Goal: Information Seeking & Learning: Learn about a topic

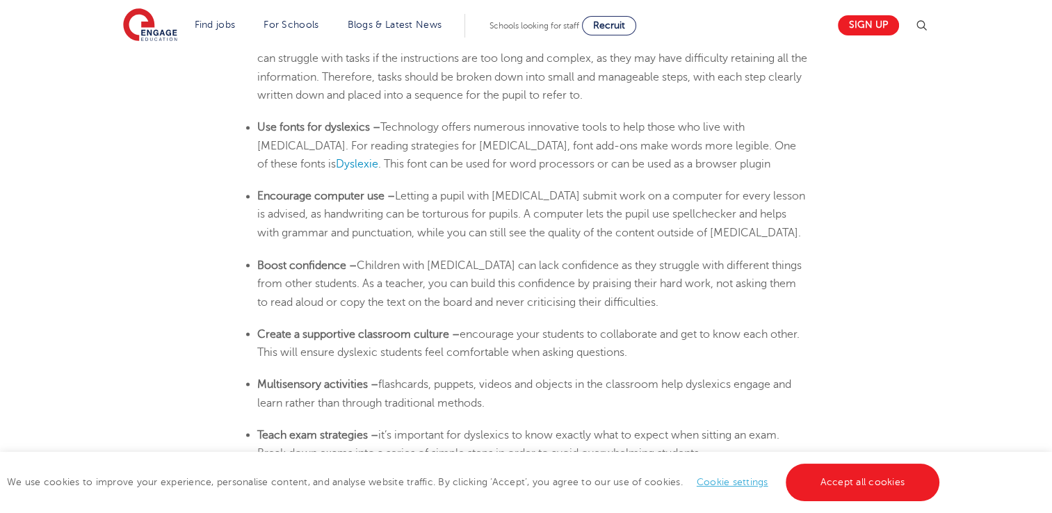
scroll to position [2295, 0]
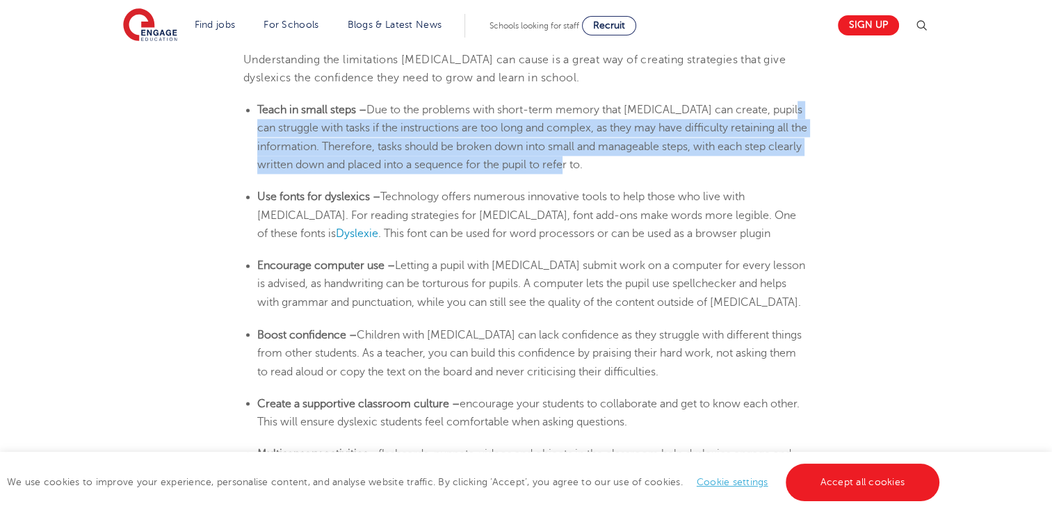
drag, startPoint x: 766, startPoint y: 169, endPoint x: 790, endPoint y: 90, distance: 82.3
drag, startPoint x: 790, startPoint y: 90, endPoint x: 739, endPoint y: 143, distance: 73.3
click at [738, 144] on span "Due to the problems with short-term memory that [MEDICAL_DATA] can create, pupi…" at bounding box center [532, 137] width 550 height 67
click at [759, 153] on li "Teach in small steps – Due to the problems with short-term memory that [MEDICAL…" at bounding box center [532, 137] width 551 height 73
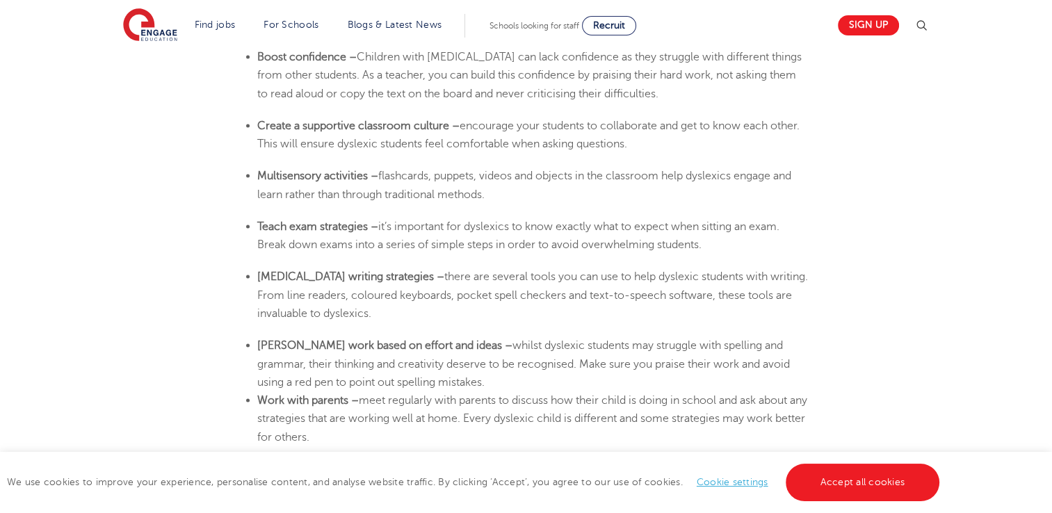
scroll to position [2712, 0]
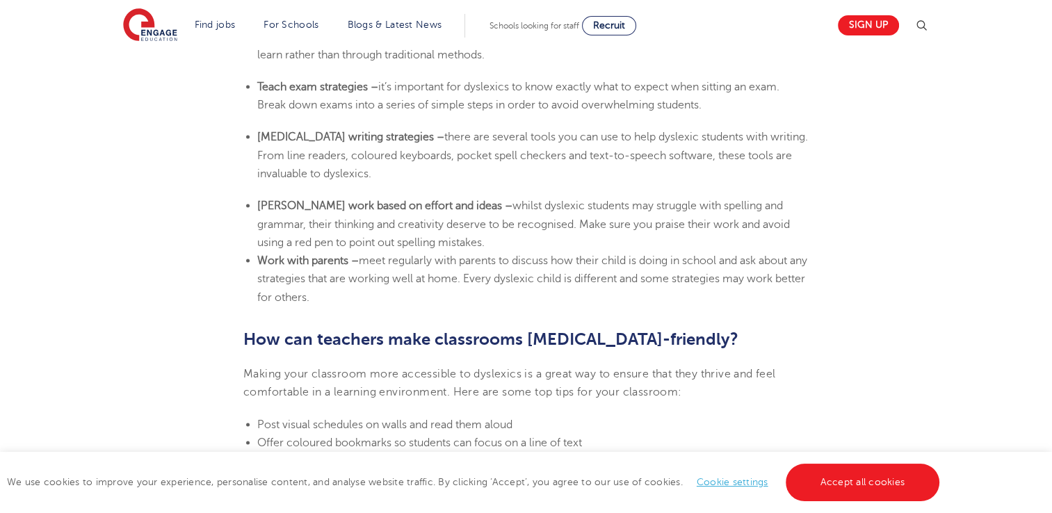
drag, startPoint x: 846, startPoint y: 297, endPoint x: 842, endPoint y: 213, distance: 83.5
drag, startPoint x: 842, startPoint y: 214, endPoint x: 842, endPoint y: 259, distance: 44.5
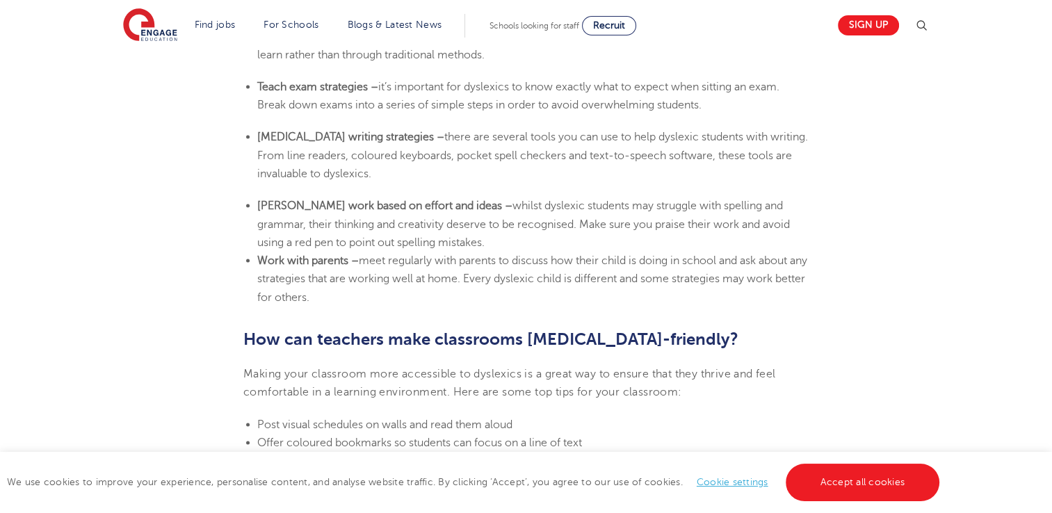
drag, startPoint x: 835, startPoint y: 296, endPoint x: 836, endPoint y: 234, distance: 62.6
drag, startPoint x: 836, startPoint y: 234, endPoint x: 842, endPoint y: 262, distance: 29.2
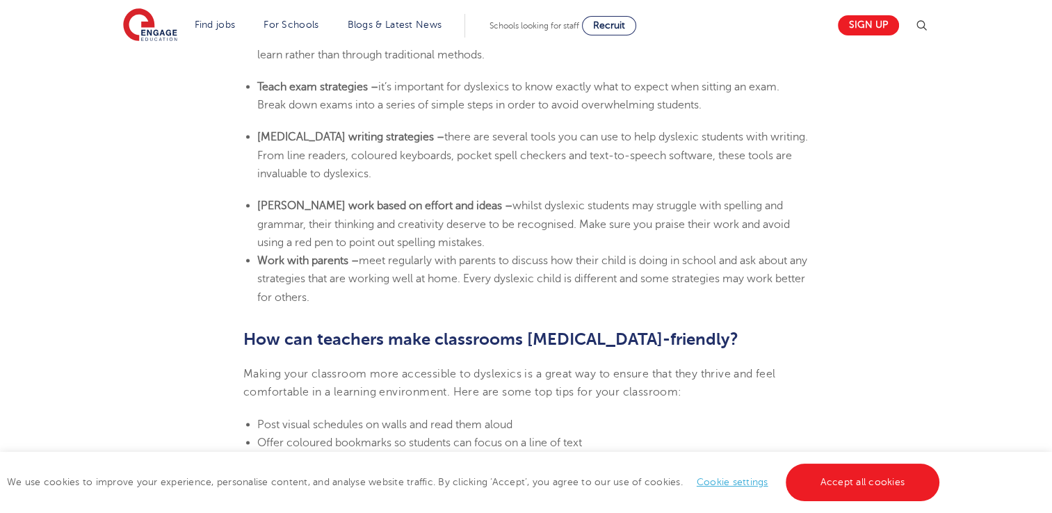
drag, startPoint x: 859, startPoint y: 297, endPoint x: 875, endPoint y: 234, distance: 64.6
drag, startPoint x: 875, startPoint y: 234, endPoint x: 872, endPoint y: 273, distance: 39.1
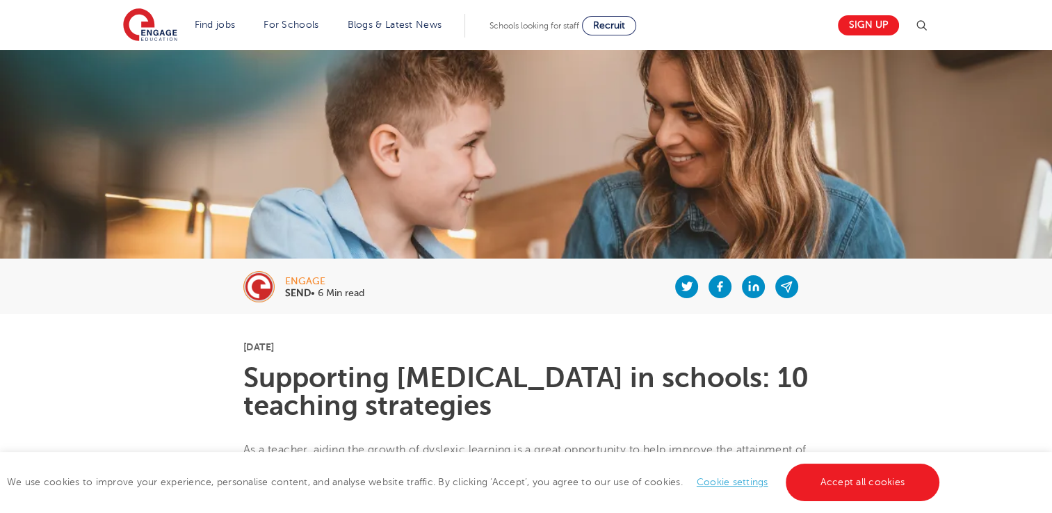
scroll to position [209, 0]
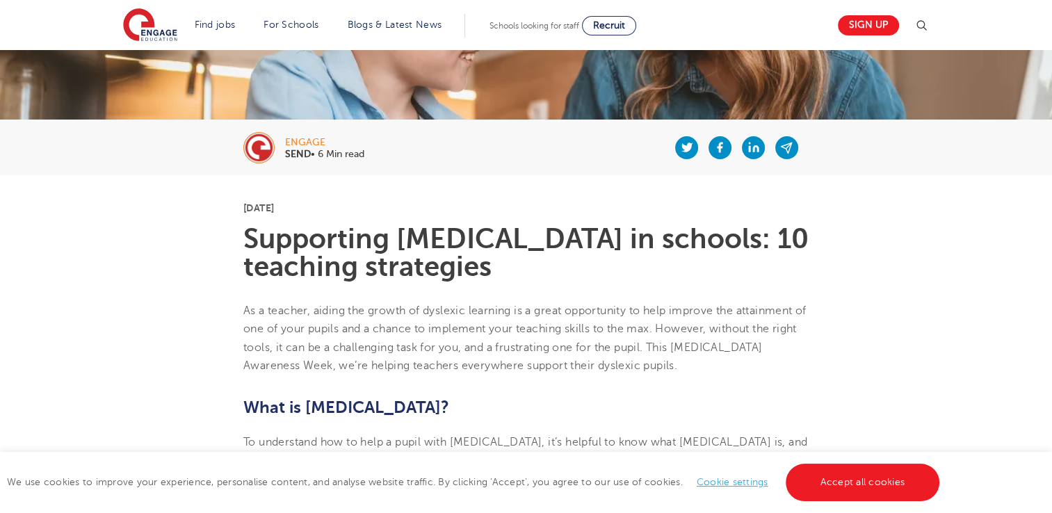
click at [747, 477] on link "Cookie settings" at bounding box center [733, 482] width 72 height 10
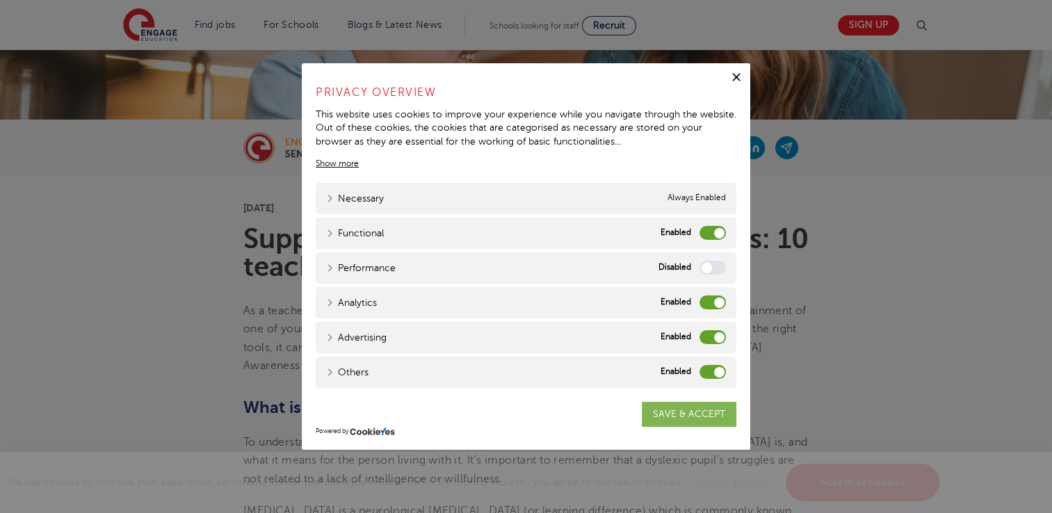
click at [718, 408] on link "SAVE & ACCEPT" at bounding box center [689, 414] width 95 height 25
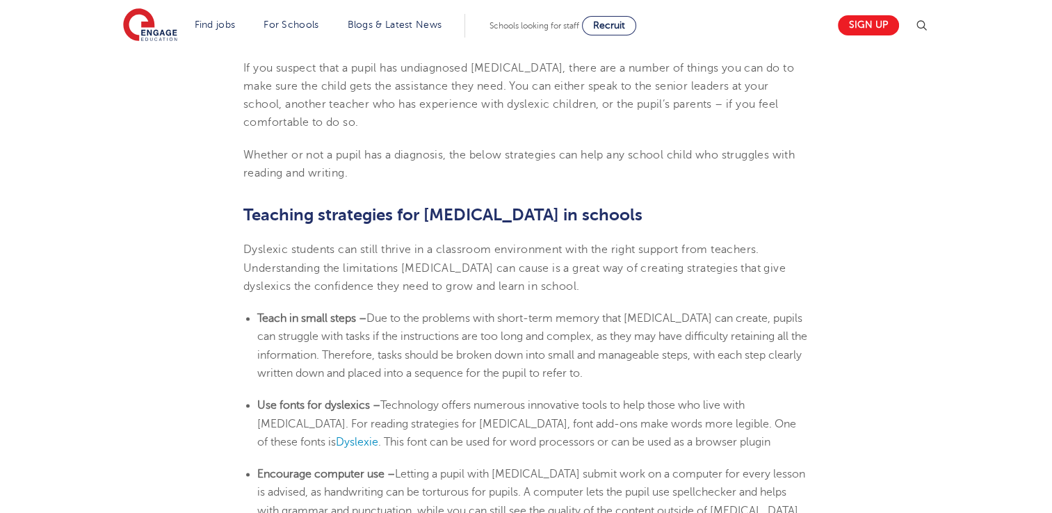
scroll to position [2295, 0]
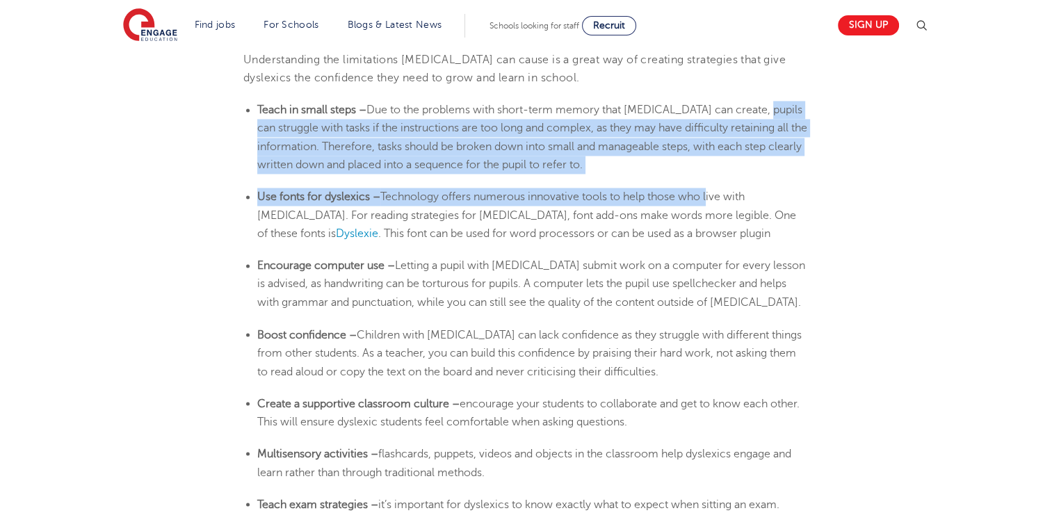
drag, startPoint x: 711, startPoint y: 180, endPoint x: 761, endPoint y: 87, distance: 105.5
drag, startPoint x: 761, startPoint y: 87, endPoint x: 752, endPoint y: 139, distance: 52.9
click at [752, 139] on li "Teach in small steps – Due to the problems with short-term memory that [MEDICAL…" at bounding box center [532, 137] width 551 height 73
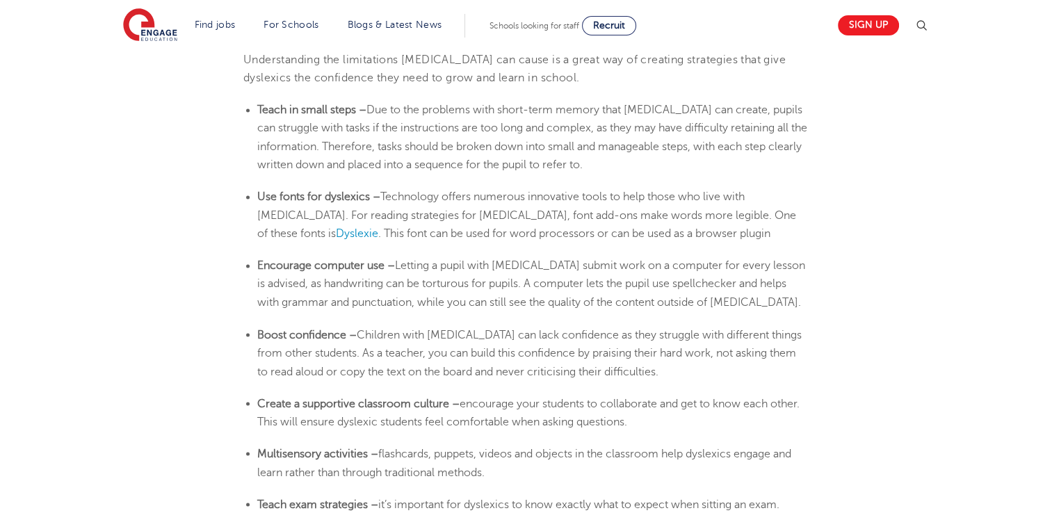
scroll to position [2434, 0]
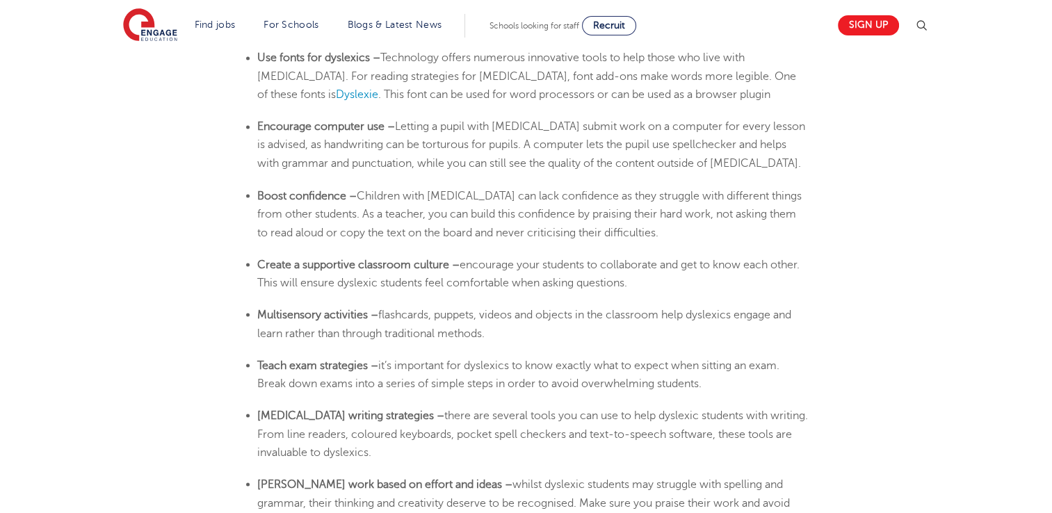
drag, startPoint x: 815, startPoint y: 241, endPoint x: 829, endPoint y: 266, distance: 28.6
drag, startPoint x: 829, startPoint y: 266, endPoint x: 829, endPoint y: 302, distance: 36.2
drag, startPoint x: 808, startPoint y: 318, endPoint x: 817, endPoint y: 280, distance: 39.3
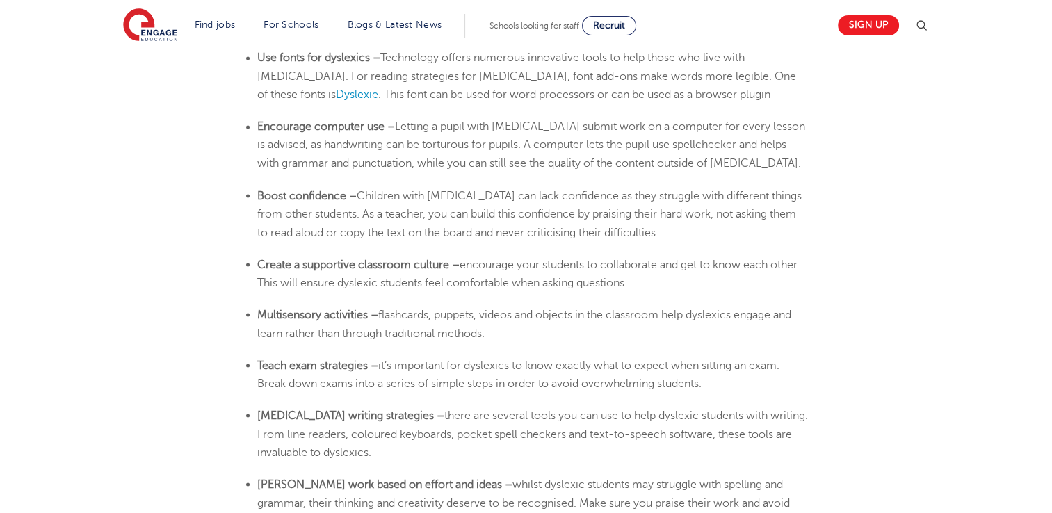
drag, startPoint x: 817, startPoint y: 280, endPoint x: 834, endPoint y: 330, distance: 52.3
drag, startPoint x: 843, startPoint y: 340, endPoint x: 851, endPoint y: 280, distance: 60.4
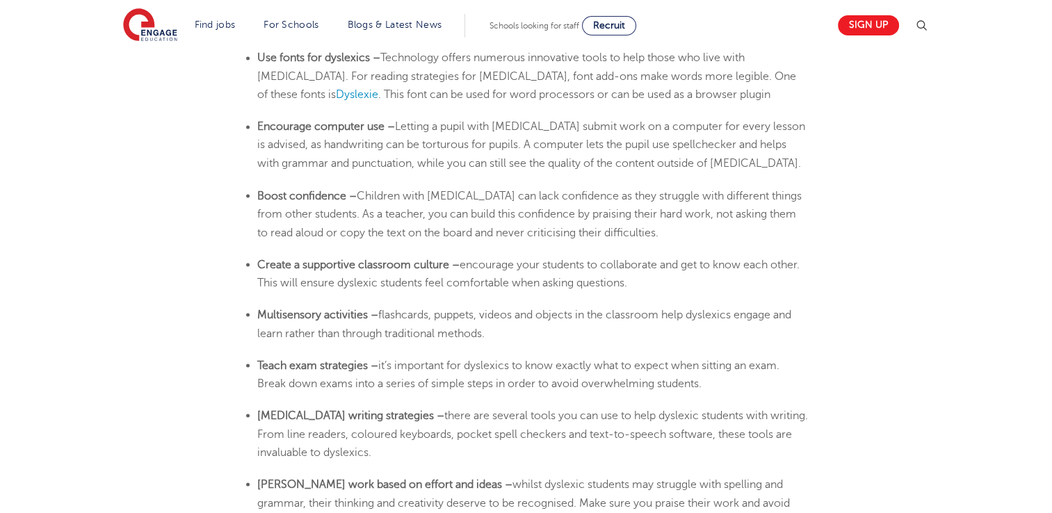
drag, startPoint x: 851, startPoint y: 280, endPoint x: 859, endPoint y: 308, distance: 29.0
drag, startPoint x: 827, startPoint y: 385, endPoint x: 837, endPoint y: 340, distance: 46.2
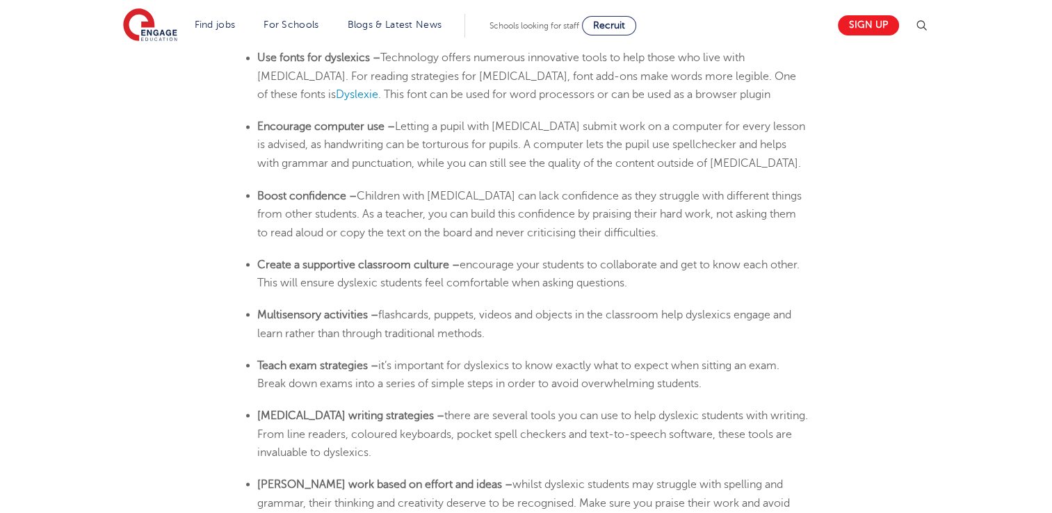
drag, startPoint x: 837, startPoint y: 340, endPoint x: 839, endPoint y: 373, distance: 33.4
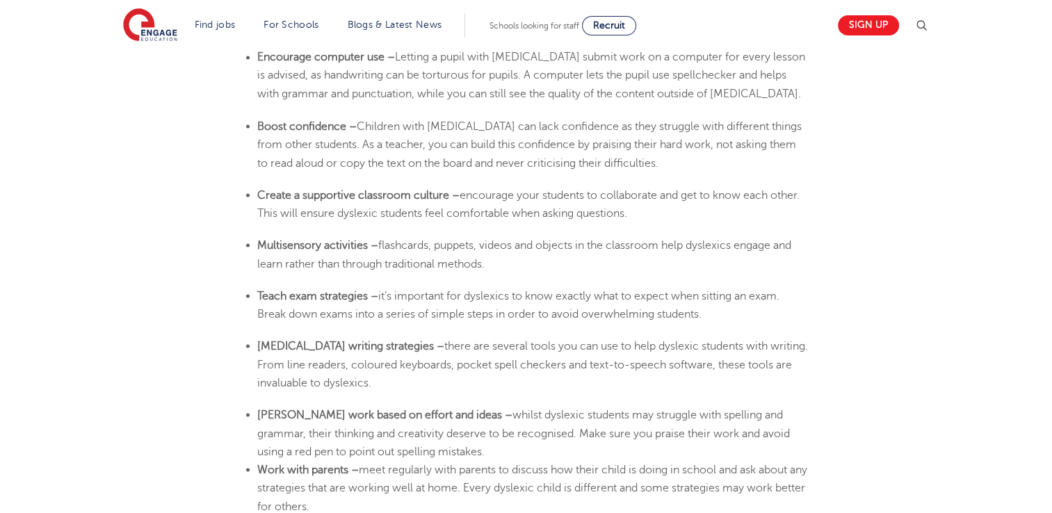
scroll to position [2573, 0]
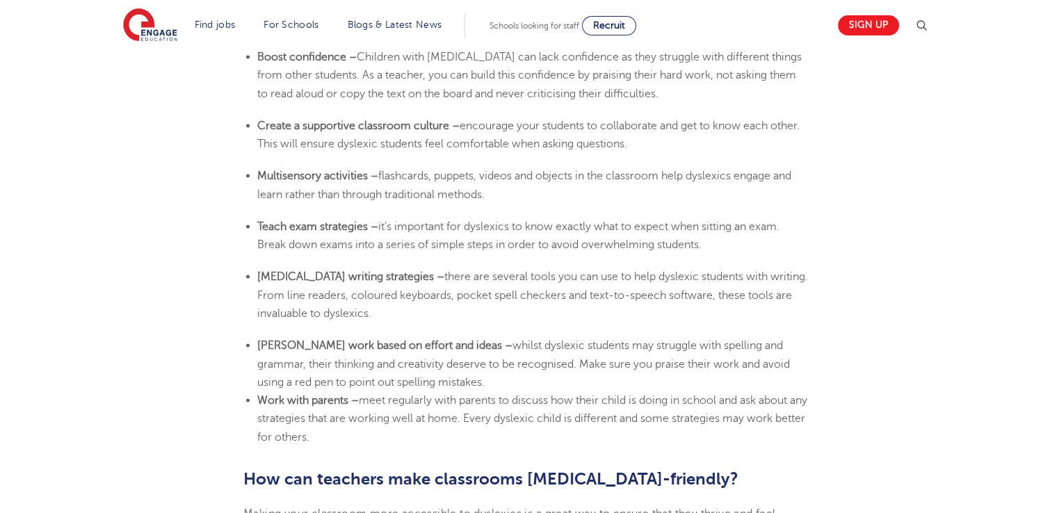
drag, startPoint x: 899, startPoint y: 370, endPoint x: 906, endPoint y: 316, distance: 54.0
drag, startPoint x: 906, startPoint y: 316, endPoint x: 907, endPoint y: 335, distance: 18.8
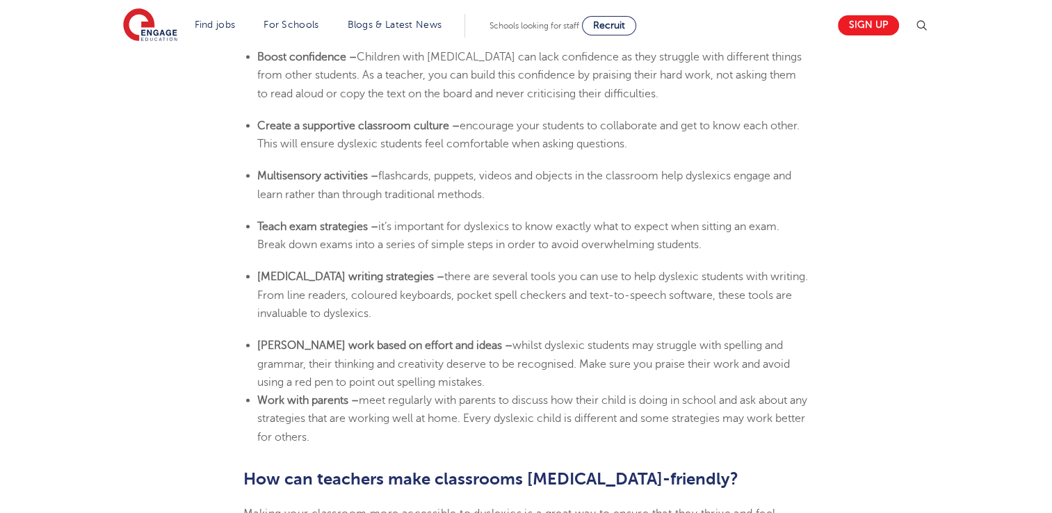
drag, startPoint x: 832, startPoint y: 438, endPoint x: 848, endPoint y: 318, distance: 121.3
drag, startPoint x: 848, startPoint y: 318, endPoint x: 838, endPoint y: 370, distance: 53.1
click at [775, 379] on li "[PERSON_NAME] work based on effort and ideas – whilst dyslexic students may str…" at bounding box center [532, 363] width 551 height 55
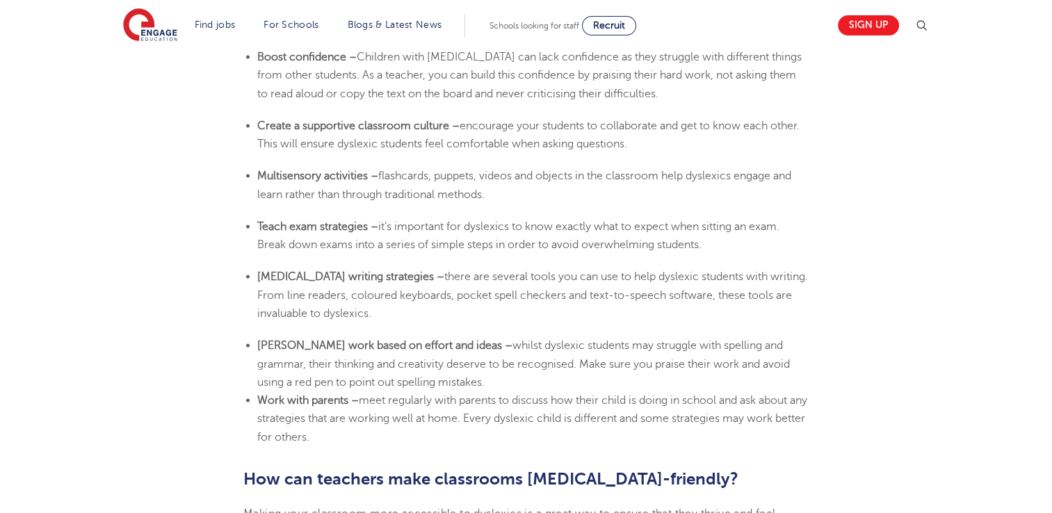
drag, startPoint x: 821, startPoint y: 382, endPoint x: 824, endPoint y: 321, distance: 62.0
drag, startPoint x: 824, startPoint y: 321, endPoint x: 841, endPoint y: 360, distance: 42.4
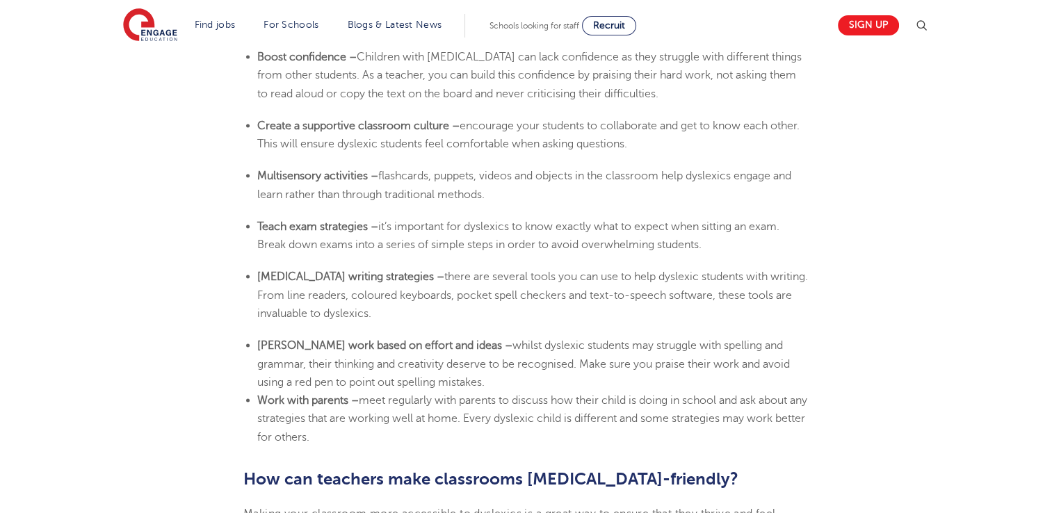
drag, startPoint x: 814, startPoint y: 307, endPoint x: 832, endPoint y: 242, distance: 67.1
drag, startPoint x: 832, startPoint y: 242, endPoint x: 846, endPoint y: 323, distance: 82.5
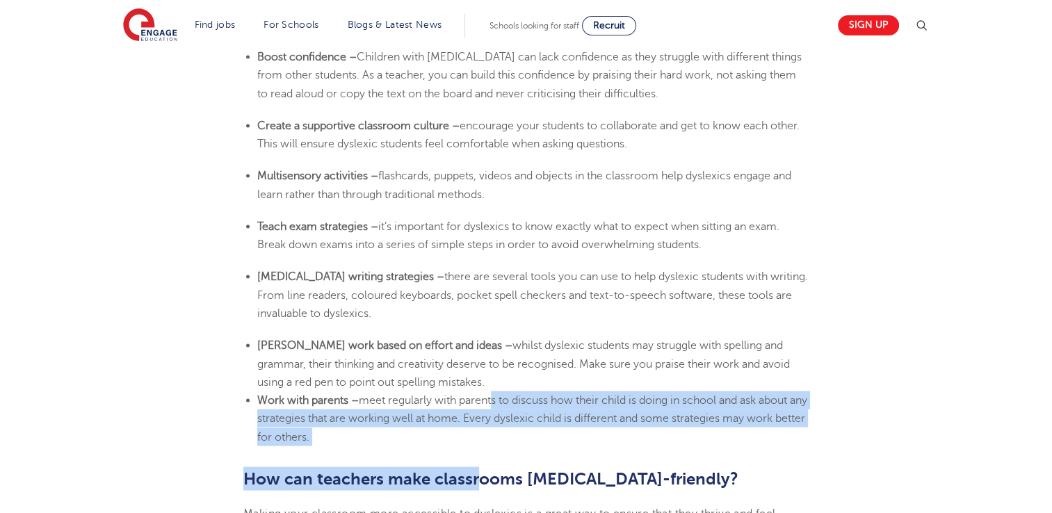
drag, startPoint x: 478, startPoint y: 454, endPoint x: 493, endPoint y: 401, distance: 55.5
drag, startPoint x: 493, startPoint y: 401, endPoint x: 712, endPoint y: 416, distance: 219.6
click at [719, 423] on span "meet regularly with parents to discuss how their child is doing in school and a…" at bounding box center [532, 418] width 550 height 49
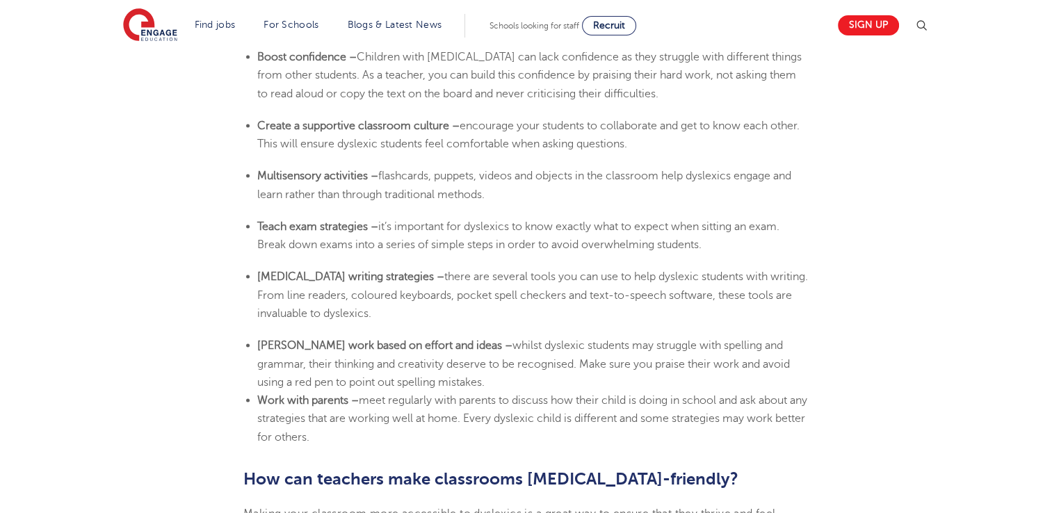
click at [754, 173] on span "flashcards, puppets, videos and objects in the classroom help dyslexics engage …" at bounding box center [524, 184] width 534 height 31
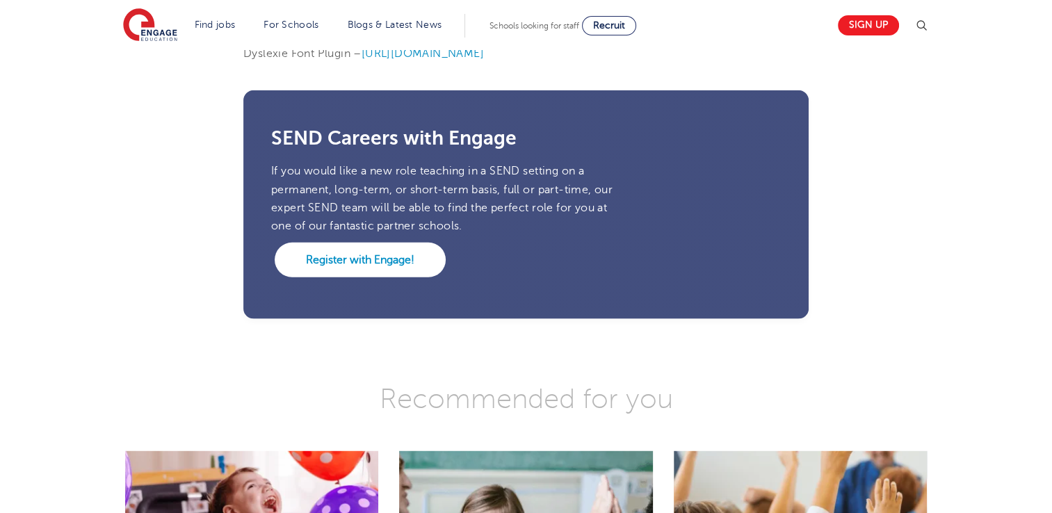
scroll to position [3329, 0]
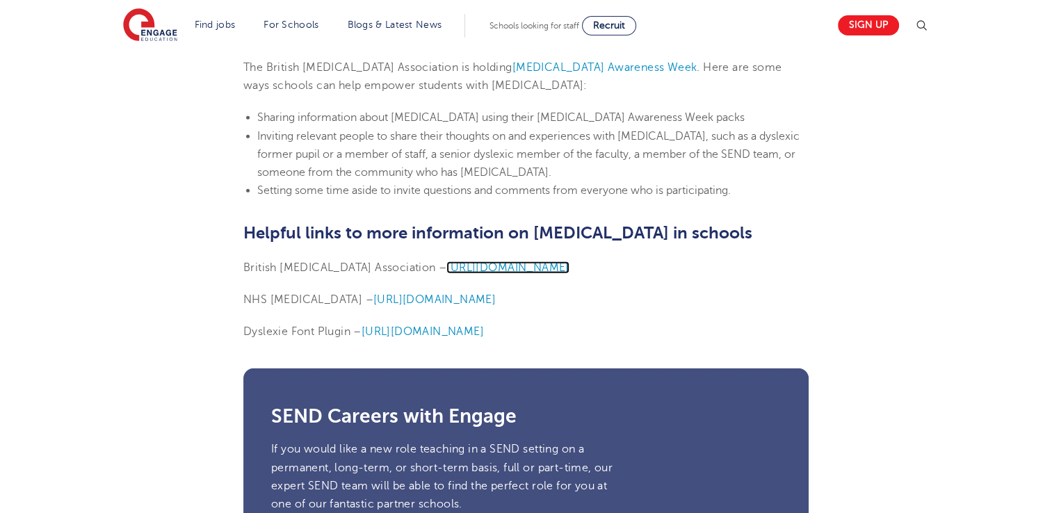
click at [498, 266] on span "[URL][DOMAIN_NAME]" at bounding box center [507, 267] width 122 height 13
